Goal: Leave review/rating: Leave review/rating

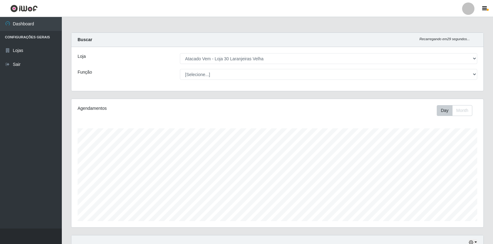
select select "495"
click at [251, 56] on select "[Selecione...] Atacado Vem - Loja 30 Laranjeiras Velha" at bounding box center [328, 58] width 297 height 11
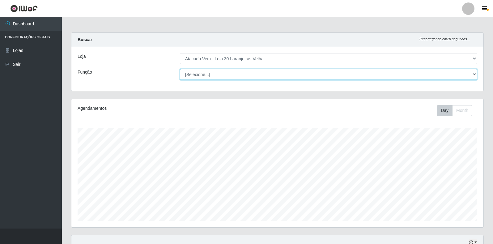
click at [235, 72] on select "[Selecione...] Repositor Repositor + Repositor ++" at bounding box center [328, 74] width 297 height 11
click at [180, 69] on select "[Selecione...] Repositor Repositor + Repositor ++" at bounding box center [328, 74] width 297 height 11
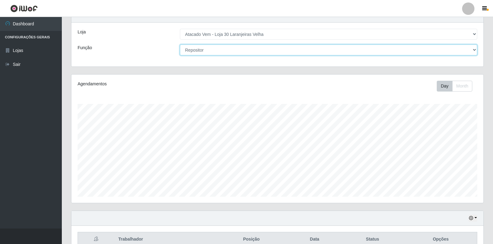
scroll to position [0, 0]
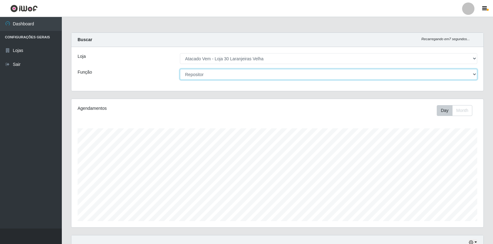
click at [207, 75] on select "[Selecione...] Repositor Repositor + Repositor ++" at bounding box center [328, 74] width 297 height 11
select select "82"
click at [180, 69] on select "[Selecione...] Repositor Repositor + Repositor ++" at bounding box center [328, 74] width 297 height 11
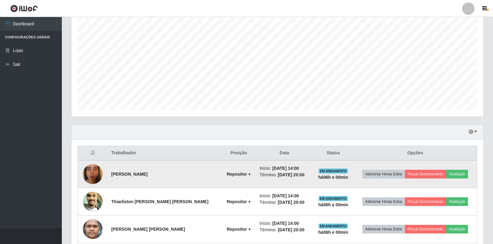
scroll to position [180, 0]
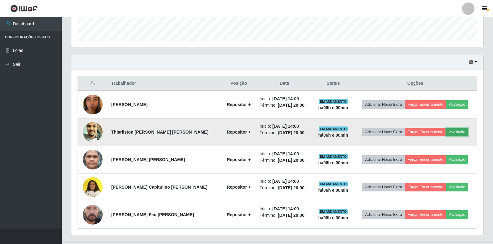
click at [451, 131] on button "Avaliação" at bounding box center [457, 132] width 22 height 9
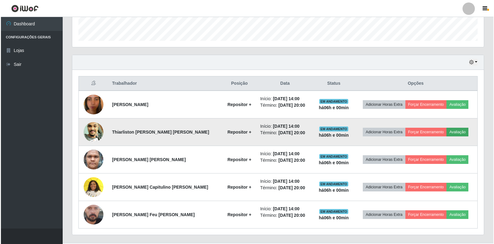
scroll to position [128, 408]
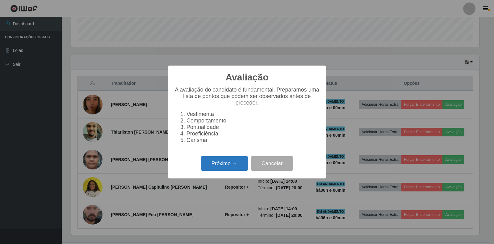
click at [232, 166] on button "Próximo →" at bounding box center [224, 163] width 47 height 15
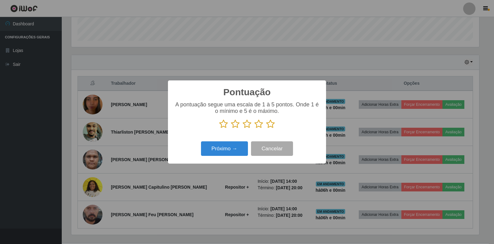
scroll to position [308756, 308476]
click at [258, 127] on icon at bounding box center [259, 123] width 9 height 9
click at [255, 128] on input "radio" at bounding box center [255, 128] width 0 height 0
click at [230, 149] on button "Próximo →" at bounding box center [224, 148] width 47 height 15
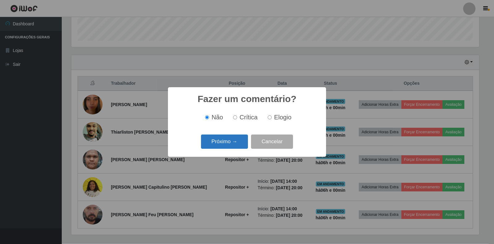
click at [230, 138] on button "Próximo →" at bounding box center [224, 141] width 47 height 15
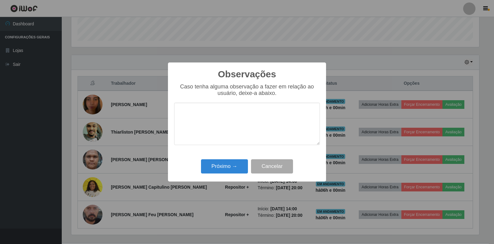
click at [224, 128] on textarea at bounding box center [247, 124] width 146 height 42
type textarea "j"
click at [224, 164] on button "Próximo →" at bounding box center [224, 166] width 47 height 15
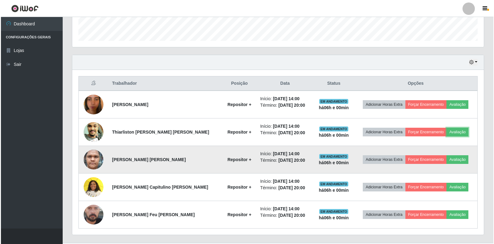
scroll to position [128, 412]
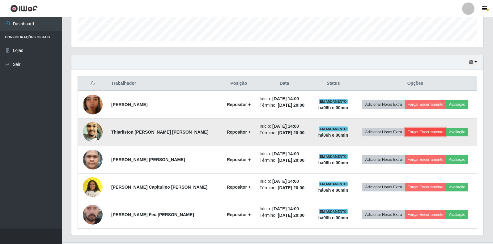
click at [422, 133] on button "Forçar Encerramento" at bounding box center [425, 132] width 41 height 9
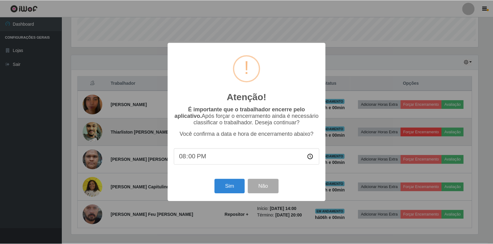
scroll to position [128, 408]
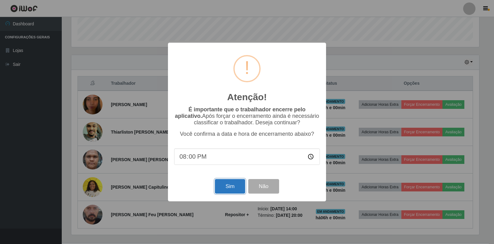
click at [231, 187] on button "Sim" at bounding box center [230, 186] width 30 height 15
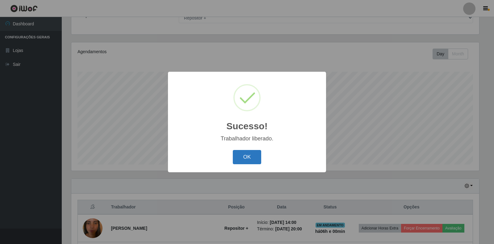
click at [245, 154] on button "OK" at bounding box center [247, 157] width 29 height 15
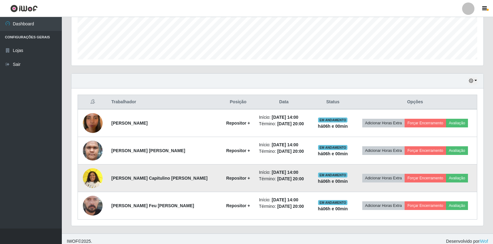
scroll to position [166, 0]
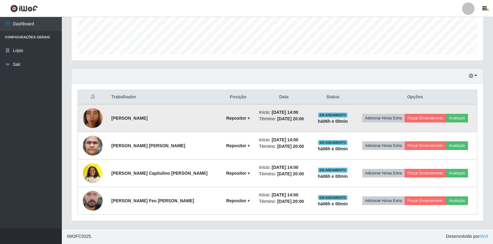
click at [97, 116] on img at bounding box center [93, 117] width 20 height 35
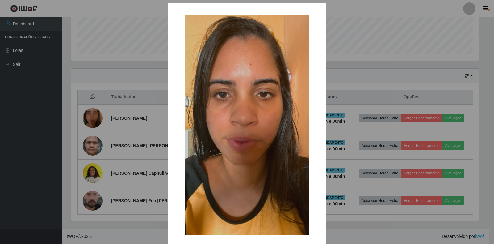
click at [375, 70] on div "× OK Cancel" at bounding box center [247, 122] width 494 height 244
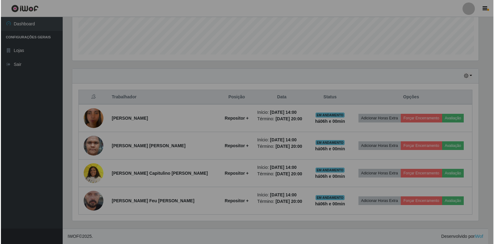
scroll to position [128, 412]
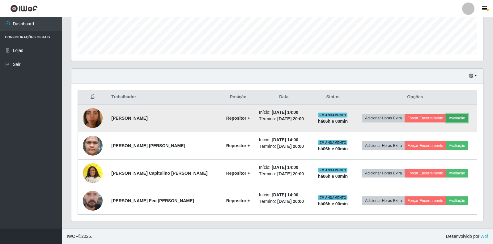
click at [450, 118] on button "Avaliação" at bounding box center [457, 118] width 22 height 9
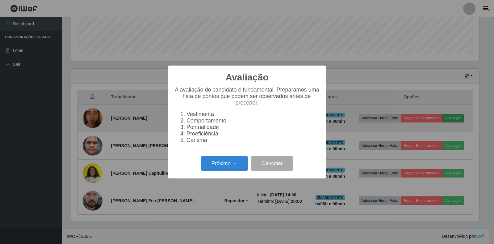
scroll to position [128, 408]
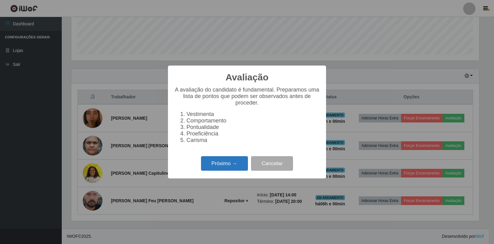
click at [236, 171] on button "Próximo →" at bounding box center [224, 163] width 47 height 15
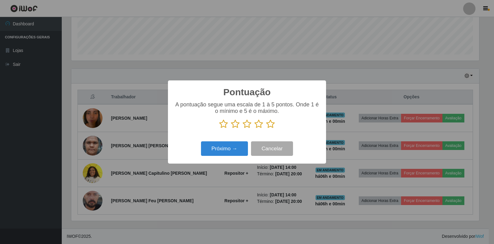
scroll to position [0, 0]
click at [272, 127] on icon at bounding box center [270, 123] width 9 height 9
click at [266, 128] on input "radio" at bounding box center [266, 128] width 0 height 0
click at [216, 150] on button "Próximo →" at bounding box center [224, 148] width 47 height 15
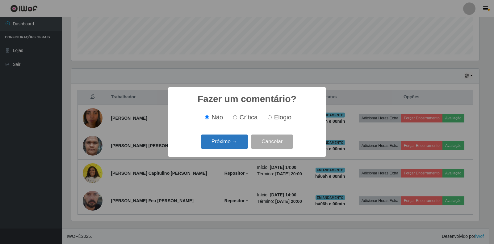
click at [238, 139] on button "Próximo →" at bounding box center [224, 141] width 47 height 15
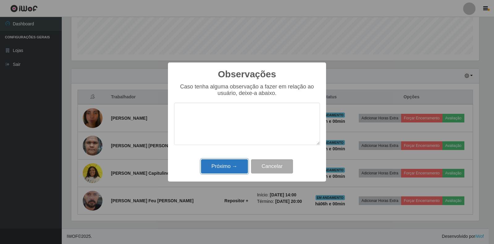
click at [222, 168] on button "Próximo →" at bounding box center [224, 166] width 47 height 15
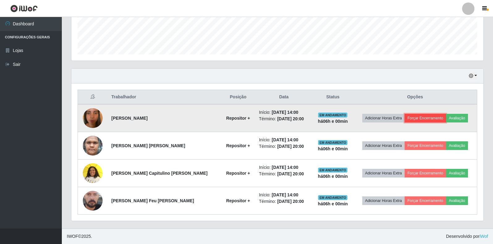
click at [417, 119] on button "Forçar Encerramento" at bounding box center [424, 118] width 41 height 9
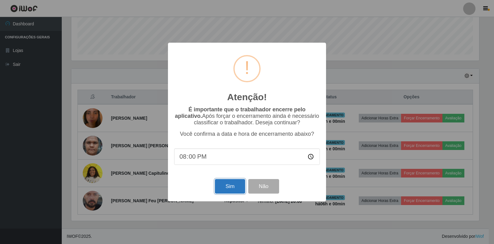
click at [236, 189] on button "Sim" at bounding box center [230, 186] width 30 height 15
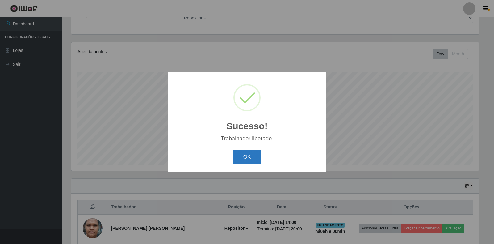
click at [248, 157] on button "OK" at bounding box center [247, 157] width 29 height 15
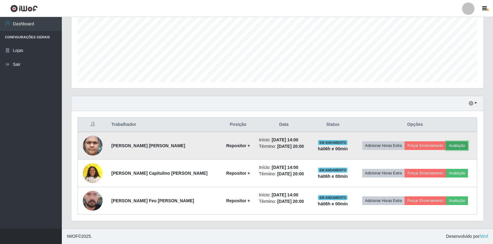
click at [455, 145] on button "Avaliação" at bounding box center [457, 145] width 22 height 9
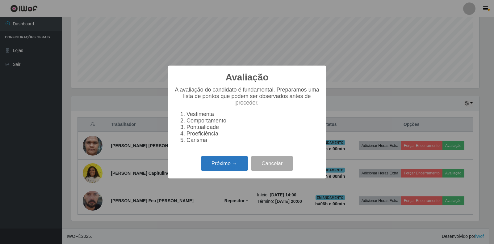
click at [223, 165] on button "Próximo →" at bounding box center [224, 163] width 47 height 15
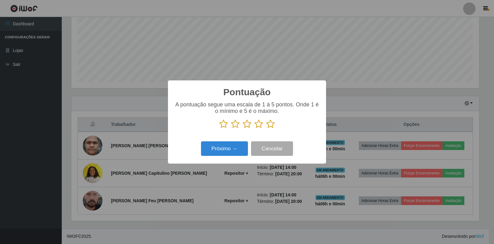
click at [247, 126] on icon at bounding box center [247, 123] width 9 height 9
click at [243, 128] on input "radio" at bounding box center [243, 128] width 0 height 0
click at [234, 147] on button "Próximo →" at bounding box center [224, 148] width 47 height 15
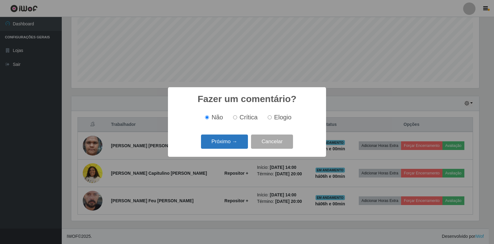
click at [234, 144] on button "Próximo →" at bounding box center [224, 141] width 47 height 15
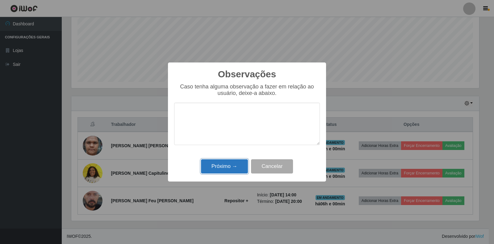
click at [235, 165] on button "Próximo →" at bounding box center [224, 166] width 47 height 15
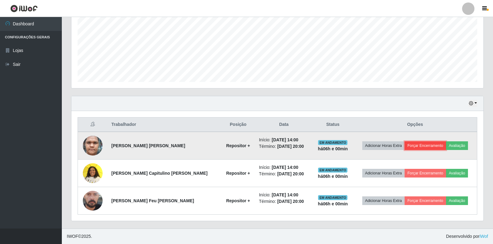
click at [430, 144] on button "Forçar Encerramento" at bounding box center [424, 145] width 41 height 9
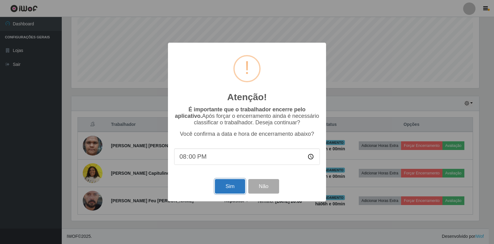
click at [239, 187] on button "Sim" at bounding box center [230, 186] width 30 height 15
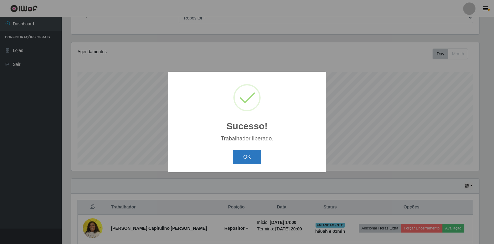
click at [249, 154] on button "OK" at bounding box center [247, 157] width 29 height 15
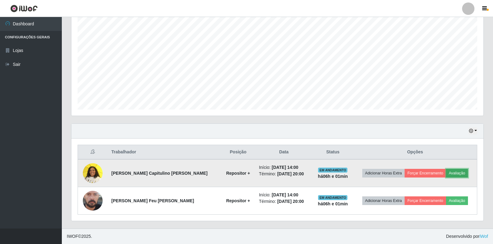
click at [446, 172] on button "Avaliação" at bounding box center [457, 173] width 22 height 9
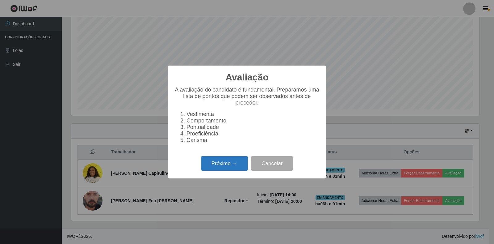
click at [233, 163] on button "Próximo →" at bounding box center [224, 163] width 47 height 15
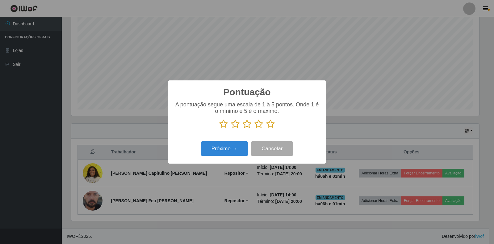
click at [257, 125] on icon at bounding box center [259, 123] width 9 height 9
click at [255, 128] on input "radio" at bounding box center [255, 128] width 0 height 0
click at [230, 150] on button "Próximo →" at bounding box center [224, 148] width 47 height 15
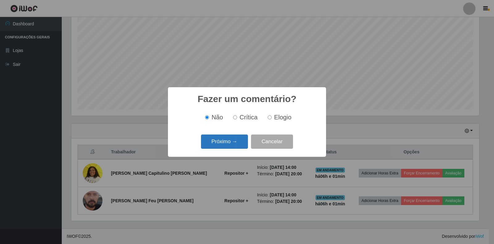
click at [226, 141] on button "Próximo →" at bounding box center [224, 141] width 47 height 15
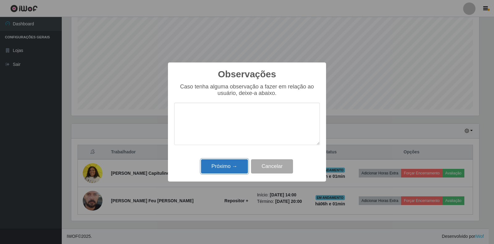
click at [231, 168] on button "Próximo →" at bounding box center [224, 166] width 47 height 15
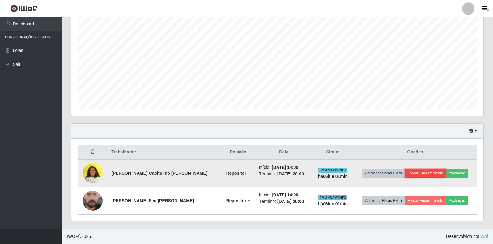
click at [414, 173] on button "Forçar Encerramento" at bounding box center [424, 173] width 41 height 9
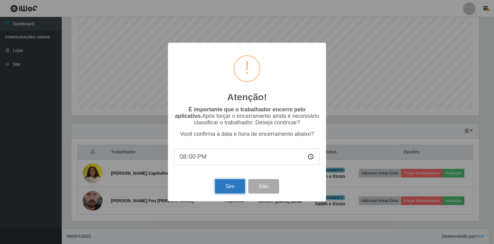
click at [228, 186] on button "Sim" at bounding box center [230, 186] width 30 height 15
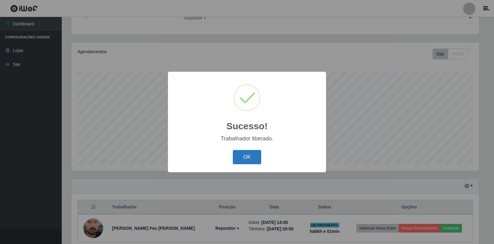
click at [249, 154] on button "OK" at bounding box center [247, 157] width 29 height 15
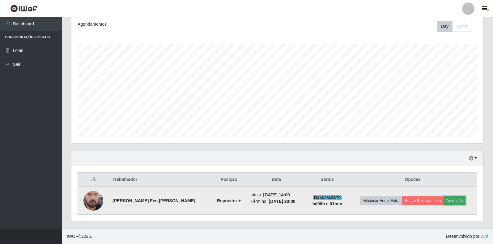
click at [447, 200] on button "Avaliação" at bounding box center [454, 200] width 22 height 9
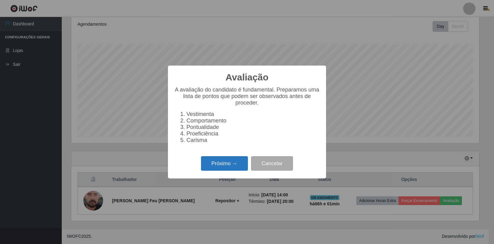
click at [214, 167] on button "Próximo →" at bounding box center [224, 163] width 47 height 15
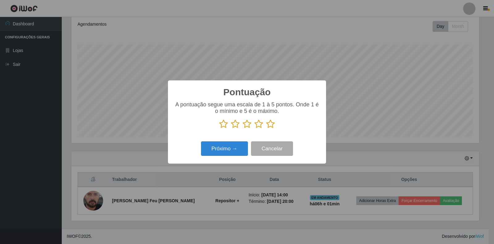
click at [224, 124] on icon at bounding box center [223, 123] width 9 height 9
click at [219, 128] on input "radio" at bounding box center [219, 128] width 0 height 0
click at [219, 149] on button "Próximo →" at bounding box center [224, 148] width 47 height 15
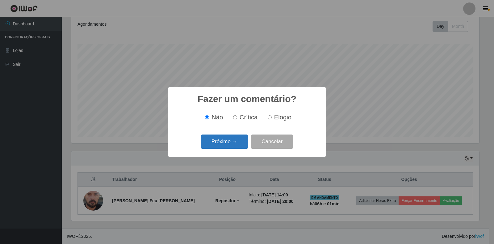
click at [227, 142] on button "Próximo →" at bounding box center [224, 141] width 47 height 15
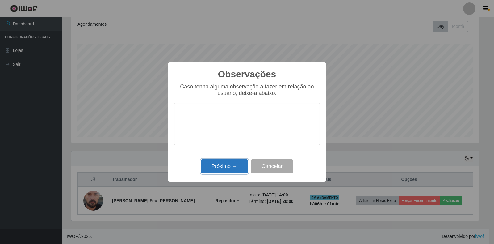
click at [229, 165] on button "Próximo →" at bounding box center [224, 166] width 47 height 15
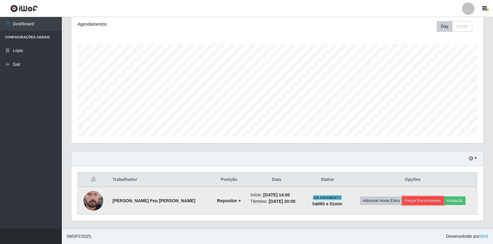
click at [402, 198] on button "Forçar Encerramento" at bounding box center [422, 200] width 41 height 9
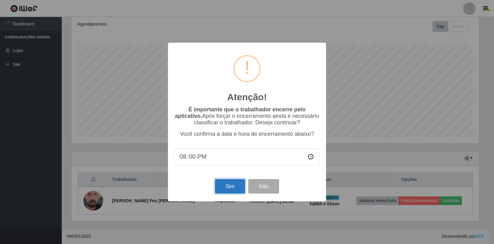
click at [229, 185] on button "Sim" at bounding box center [230, 186] width 30 height 15
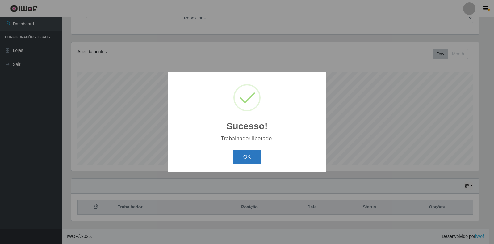
click at [242, 158] on button "OK" at bounding box center [247, 157] width 29 height 15
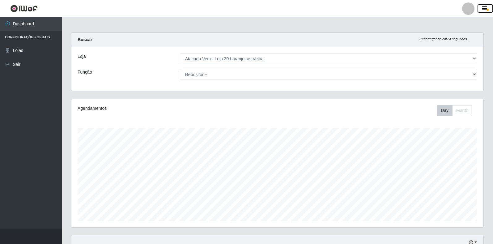
click at [486, 6] on icon "button" at bounding box center [484, 9] width 5 height 6
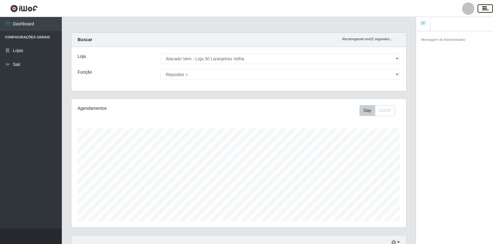
click at [486, 6] on icon "button" at bounding box center [484, 9] width 5 height 6
